Goal: Information Seeking & Learning: Learn about a topic

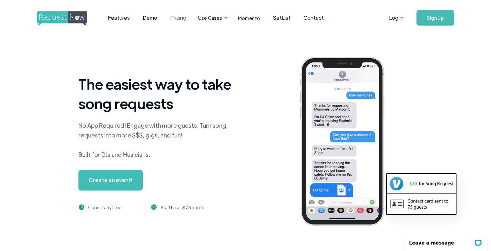
click at [173, 18] on link "Pricing" at bounding box center [178, 18] width 29 height 20
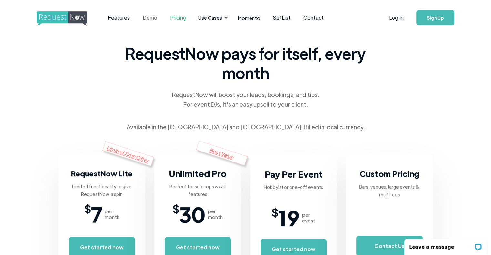
click at [147, 17] on link "Demo" at bounding box center [149, 18] width 27 height 20
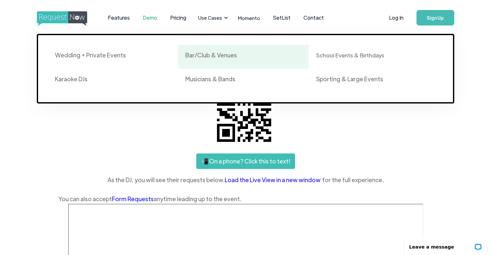
click at [209, 51] on div "Bar/Club & Venues" at bounding box center [211, 55] width 52 height 8
